Goal: Communication & Community: Answer question/provide support

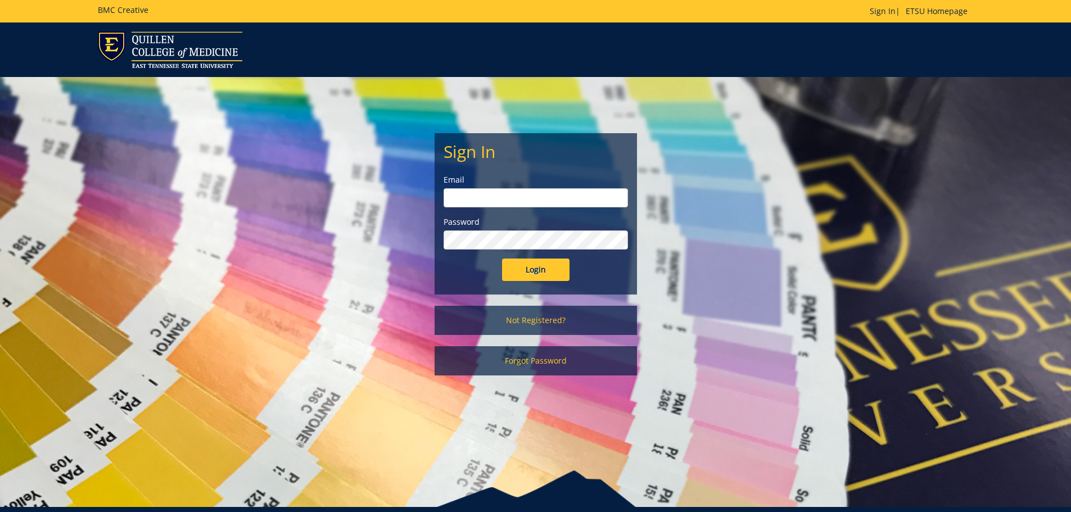
click at [502, 195] on input "email" at bounding box center [536, 197] width 184 height 19
type input "[EMAIL_ADDRESS][DOMAIN_NAME]"
click at [502, 259] on input "Login" at bounding box center [535, 270] width 67 height 22
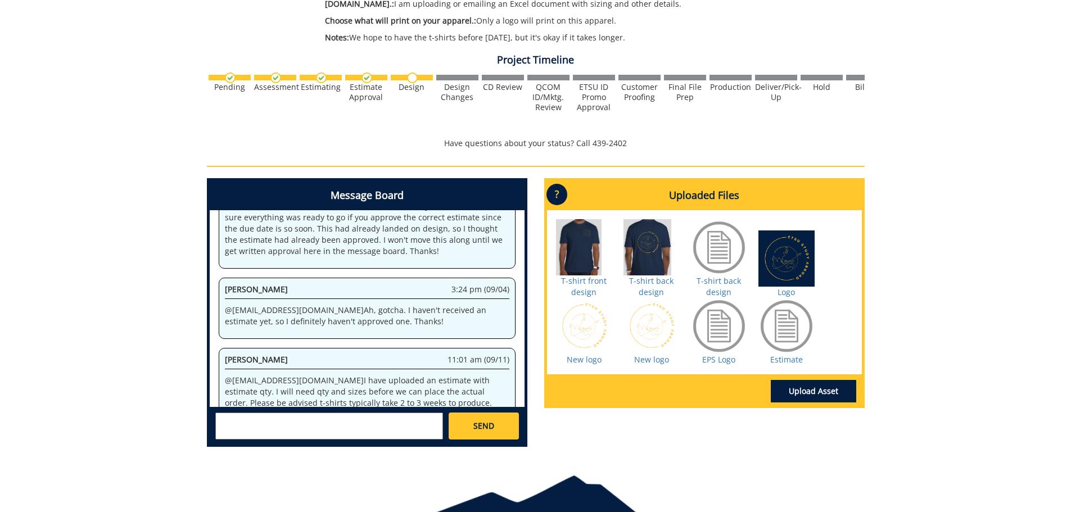
scroll to position [446, 0]
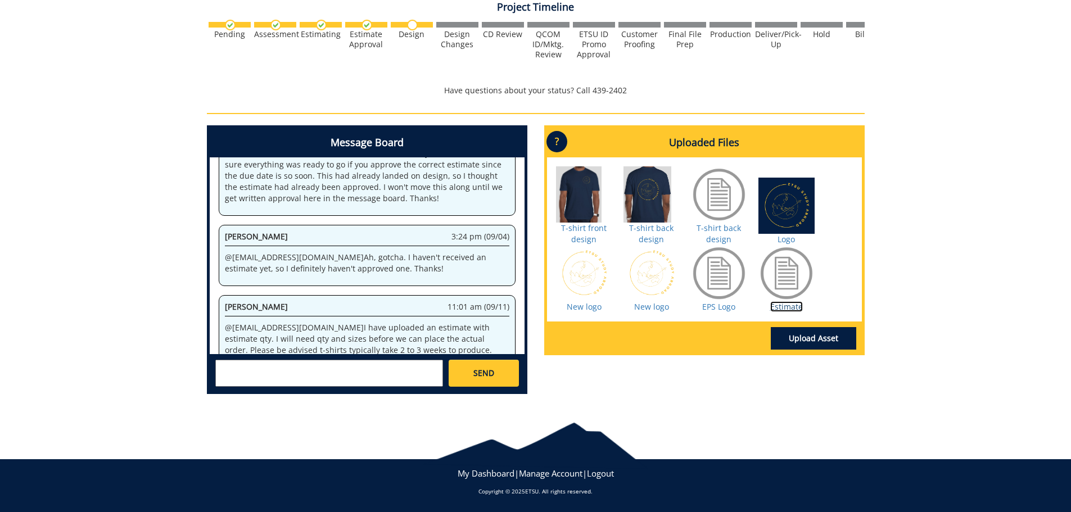
click at [787, 310] on link "Estimate" at bounding box center [786, 306] width 33 height 11
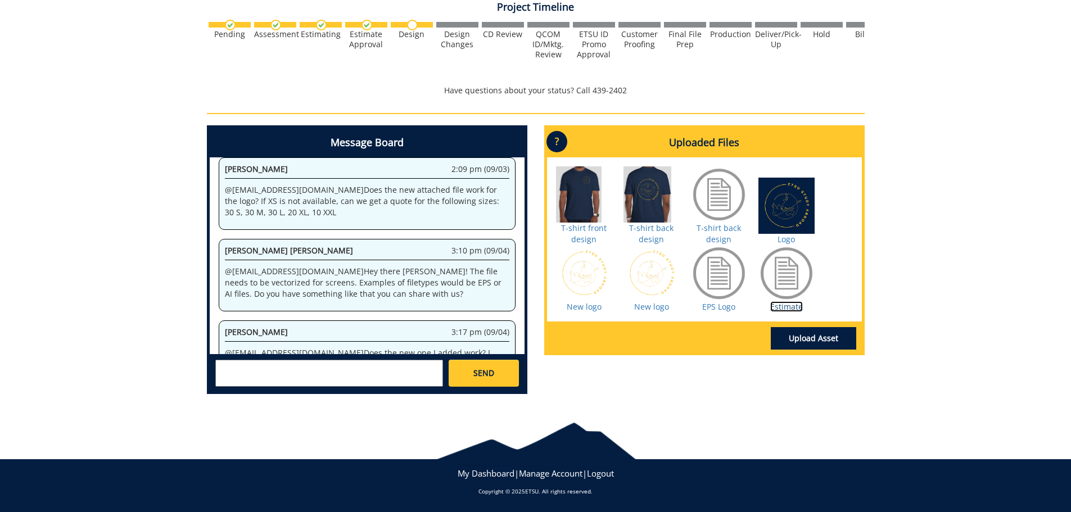
scroll to position [605, 0]
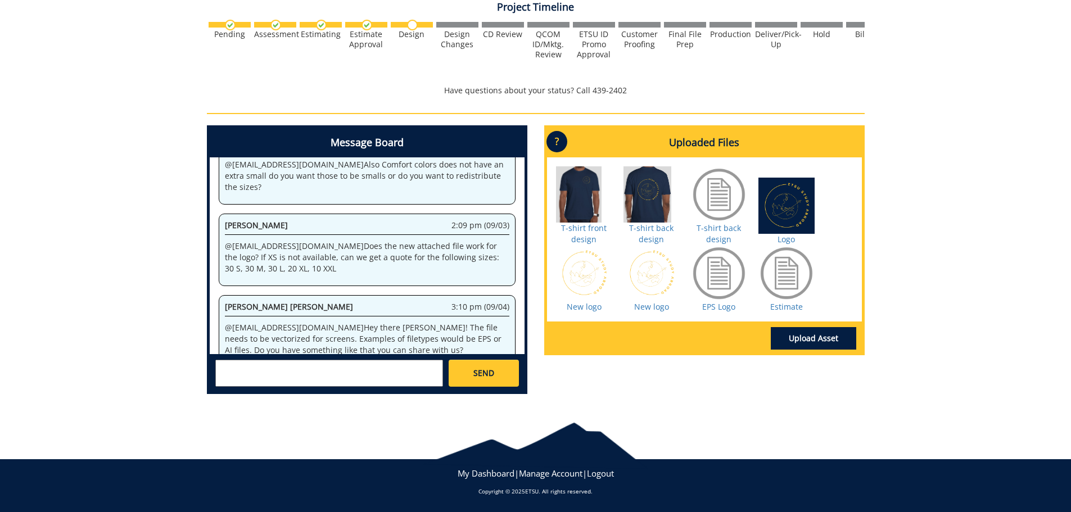
drag, startPoint x: 276, startPoint y: 232, endPoint x: 279, endPoint y: 248, distance: 16.8
click at [279, 248] on p "@ [EMAIL_ADDRESS][DOMAIN_NAME] Does the new attached file work for the logo? If…" at bounding box center [367, 258] width 285 height 34
copy p "can we get a quote for the following sizes: 30 S, 30 M, 30 L, 20 XL, 10 XXL"
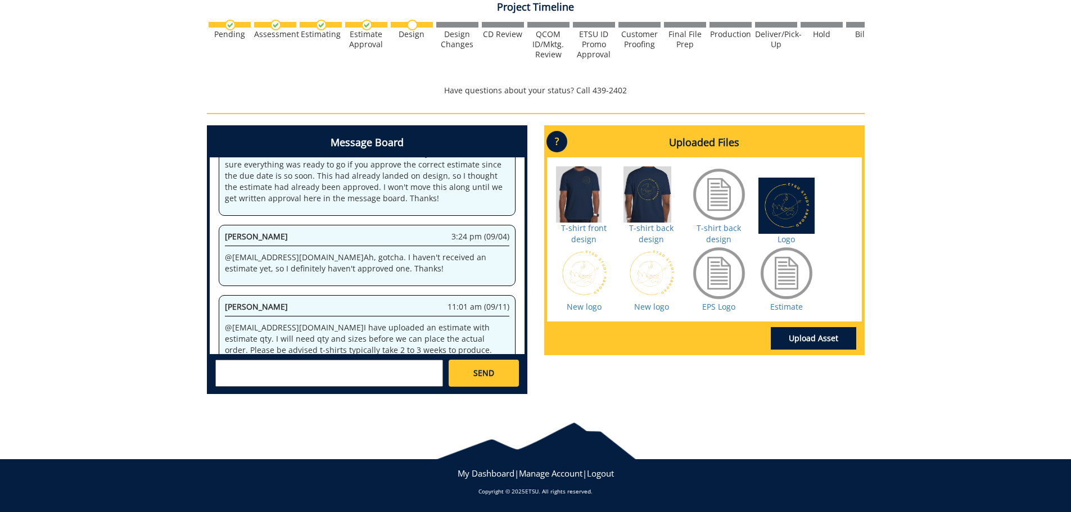
click at [358, 367] on textarea at bounding box center [329, 373] width 228 height 27
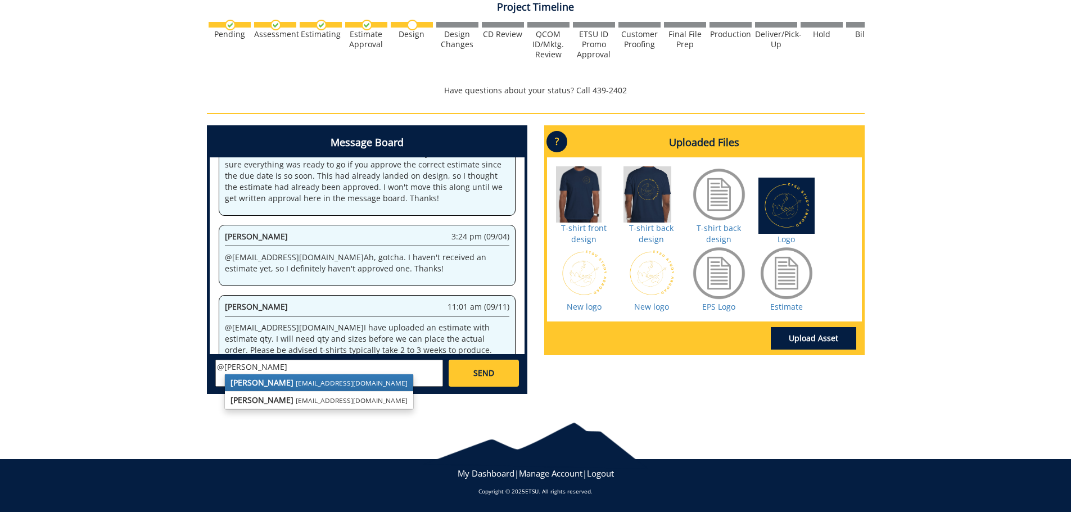
click at [306, 385] on small "[EMAIL_ADDRESS][DOMAIN_NAME]" at bounding box center [352, 382] width 112 height 9
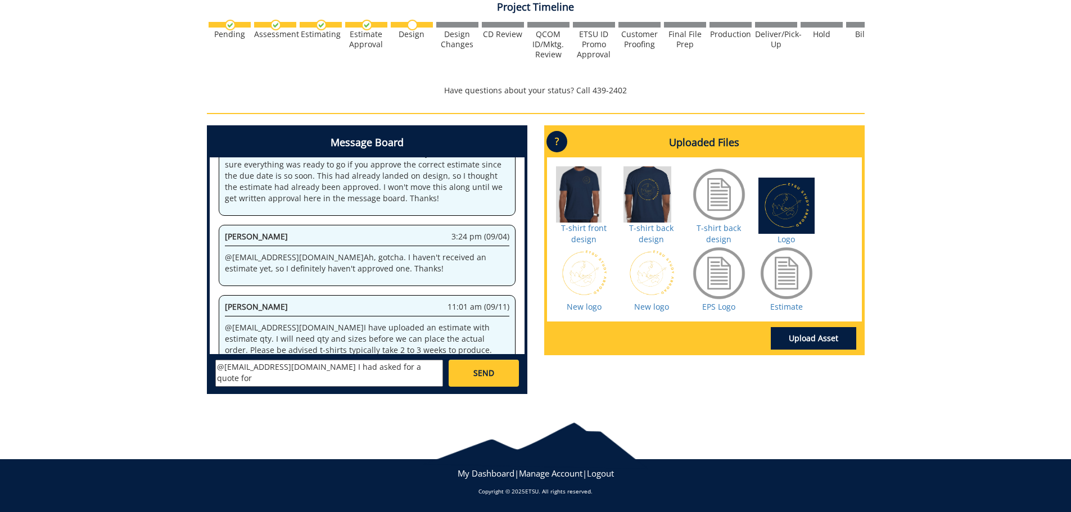
paste textarea "can we get a quote for the following sizes: 30 S, 30 M, 30 L, 20 XL, 10 XXL"
click at [254, 377] on textarea "@[EMAIL_ADDRESS][DOMAIN_NAME] I had asked for a quote for can we get a quote fo…" at bounding box center [329, 373] width 228 height 27
click at [783, 300] on div at bounding box center [787, 273] width 56 height 56
click at [786, 306] on link "Estimate" at bounding box center [786, 306] width 33 height 11
click at [405, 372] on textarea "@[EMAIL_ADDRESS][DOMAIN_NAME] I had asked for a quote for the following sizes: …" at bounding box center [329, 373] width 228 height 27
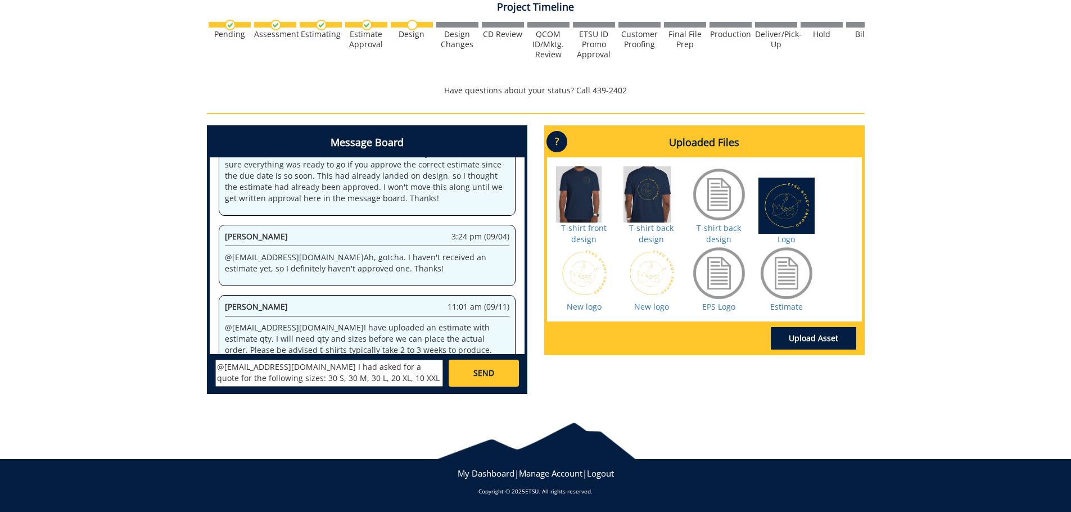
click at [410, 380] on textarea "@[EMAIL_ADDRESS][DOMAIN_NAME] I had asked for a quote for the following sizes: …" at bounding box center [329, 373] width 228 height 27
click at [407, 369] on textarea "@[EMAIL_ADDRESS][DOMAIN_NAME] I had asked for a quote for the following sizes: …" at bounding box center [329, 373] width 228 height 27
click at [427, 369] on textarea "@[EMAIL_ADDRESS][DOMAIN_NAME] I had asked for a quote for the following sizes: …" at bounding box center [329, 373] width 228 height 27
type textarea "@[EMAIL_ADDRESS][DOMAIN_NAME] I had asked for a quote for the following sizes: …"
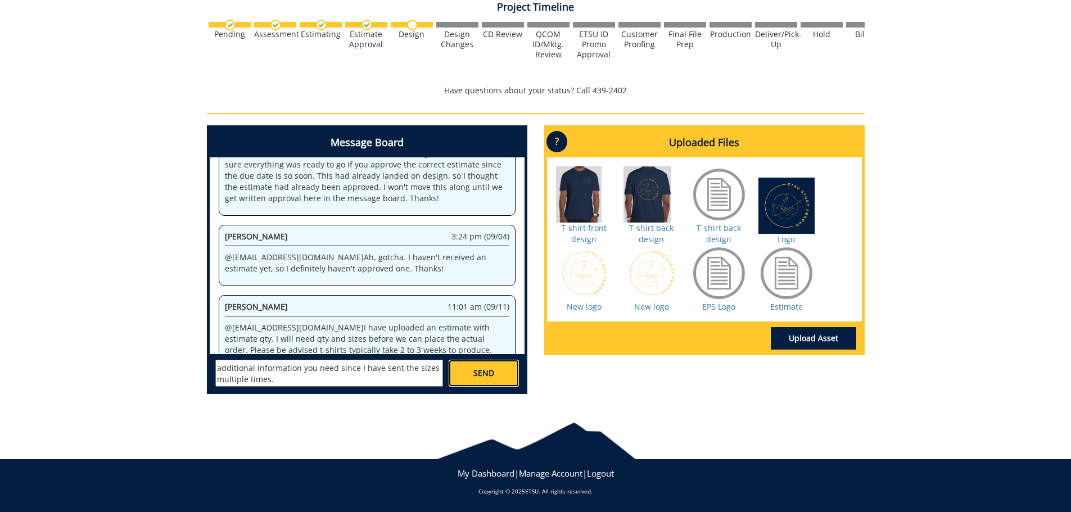
click at [471, 372] on link "SEND" at bounding box center [484, 373] width 70 height 27
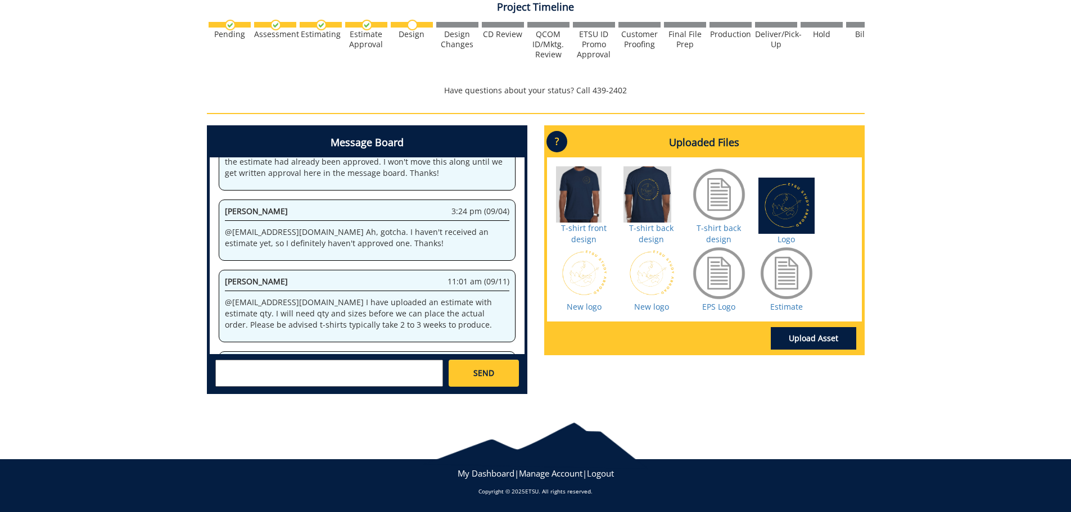
scroll to position [8531, 0]
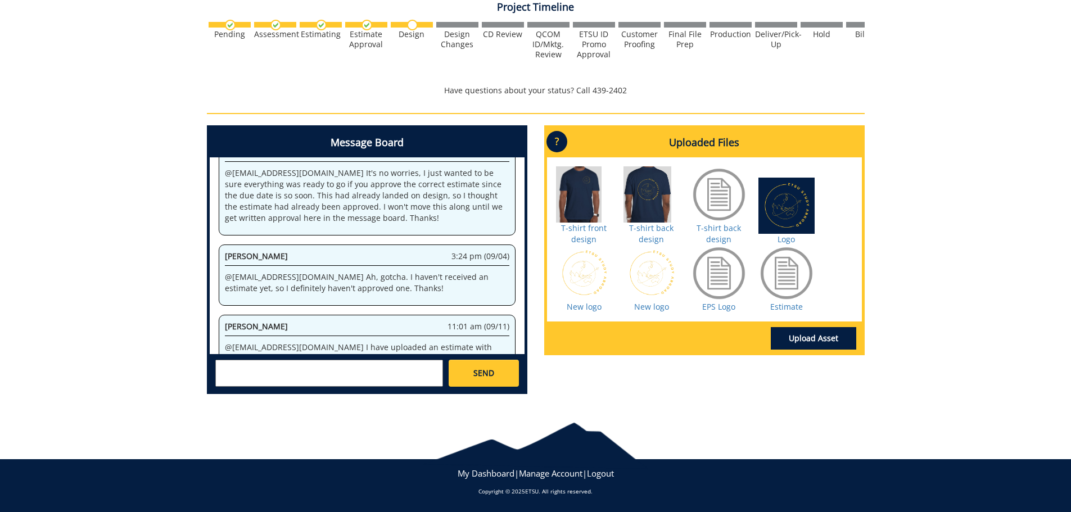
click at [971, 68] on div "260179-A CourtneyLucas-Apparel (t-shirt, hat, fleece jacket) [HNC: Study Abroad…" at bounding box center [535, 36] width 1071 height 733
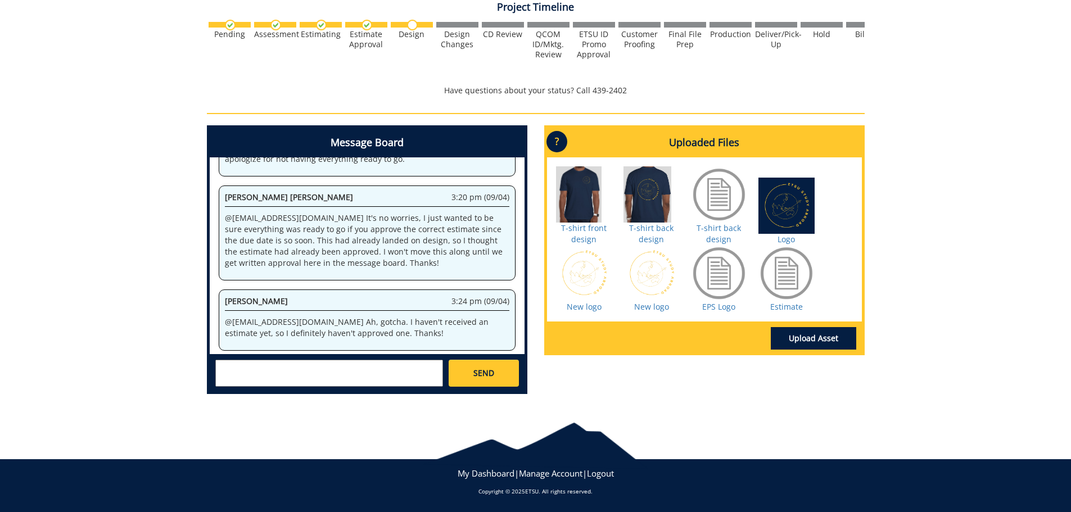
click at [772, 294] on div at bounding box center [787, 273] width 56 height 56
click at [779, 309] on link "Estimate" at bounding box center [786, 306] width 33 height 11
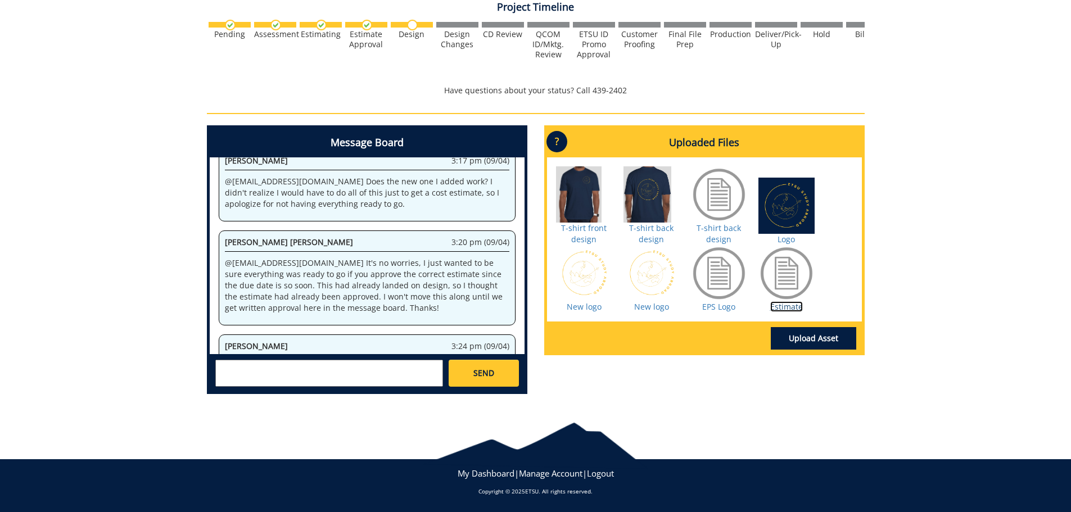
scroll to position [16004, 0]
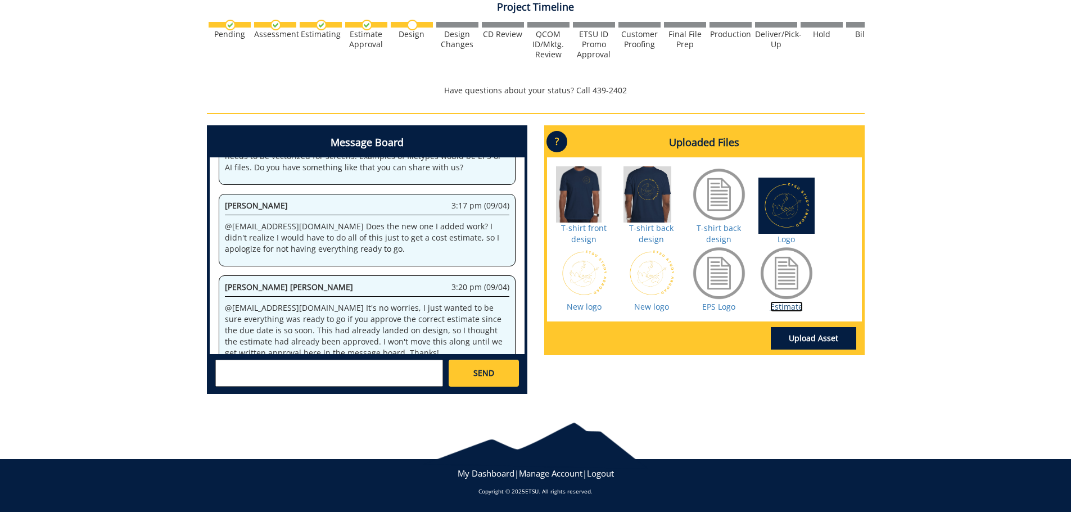
click at [796, 306] on link "Estimate" at bounding box center [786, 306] width 33 height 11
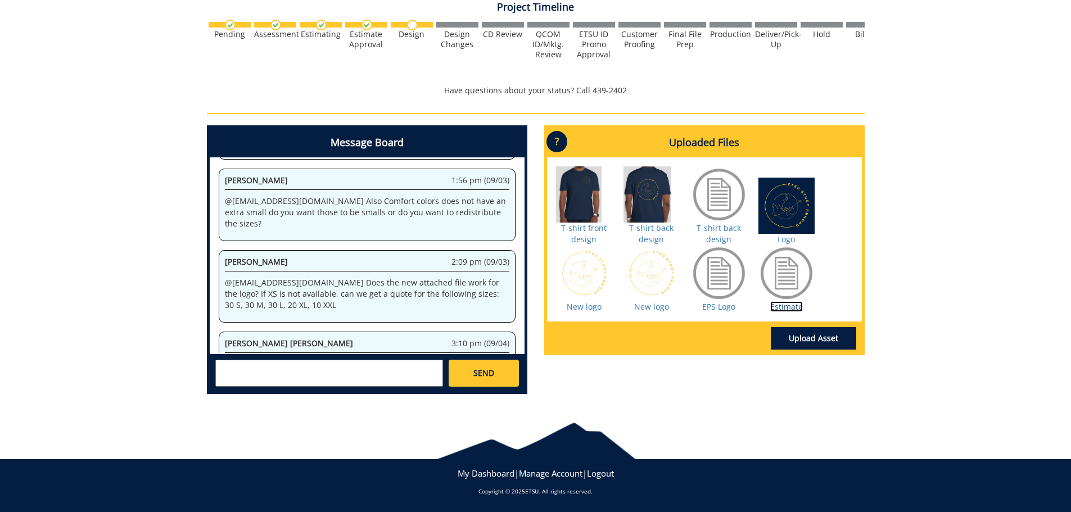
scroll to position [20987, 0]
